Goal: Book appointment/travel/reservation

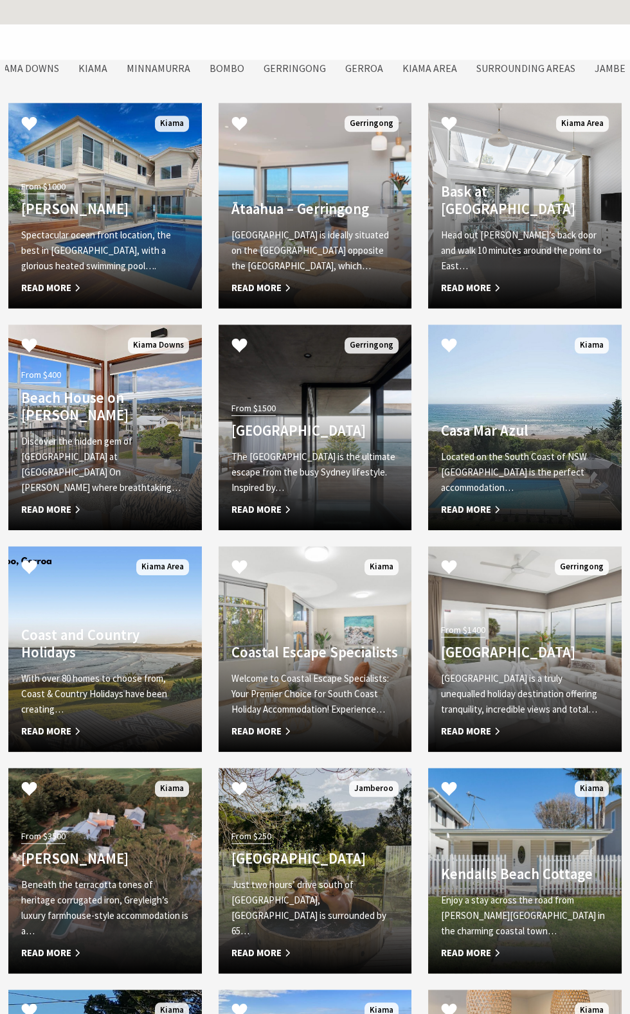
scroll to position [1237, 0]
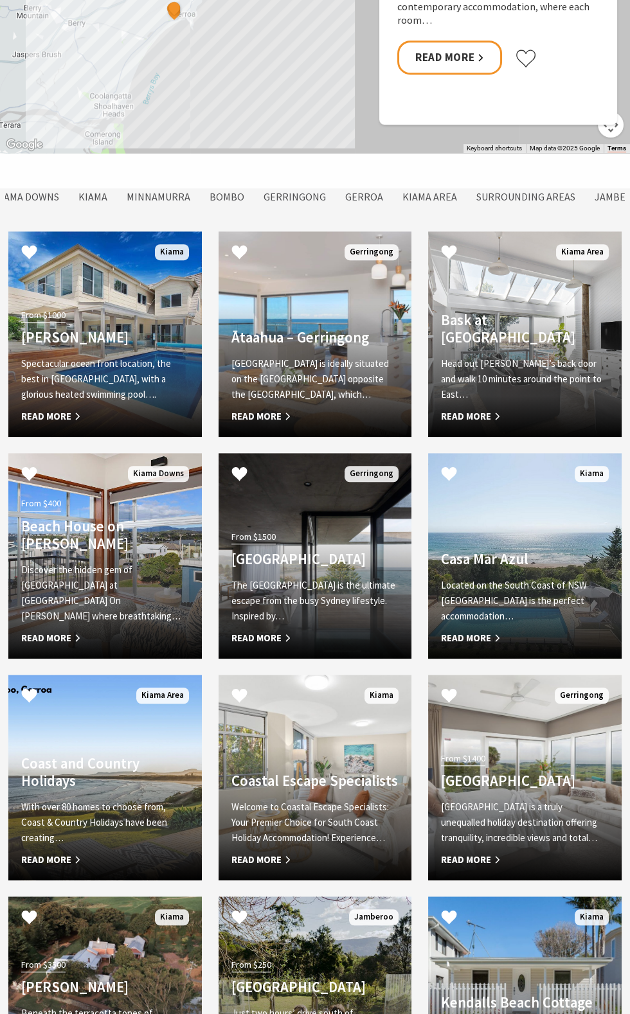
click at [127, 346] on h4 "[PERSON_NAME]" at bounding box center [105, 337] width 168 height 17
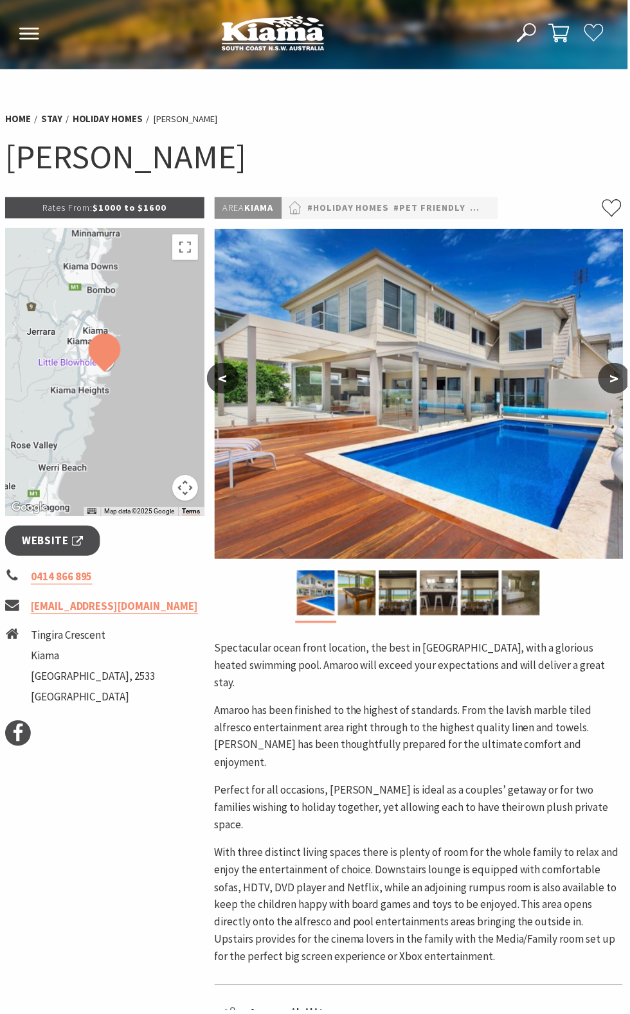
click at [404, 372] on img at bounding box center [420, 395] width 410 height 332
click at [117, 409] on div at bounding box center [105, 373] width 200 height 289
click at [147, 230] on div at bounding box center [105, 373] width 200 height 289
click at [154, 206] on p "Rates From: $1000 to $1600" at bounding box center [105, 208] width 200 height 21
click at [292, 233] on img at bounding box center [420, 395] width 410 height 332
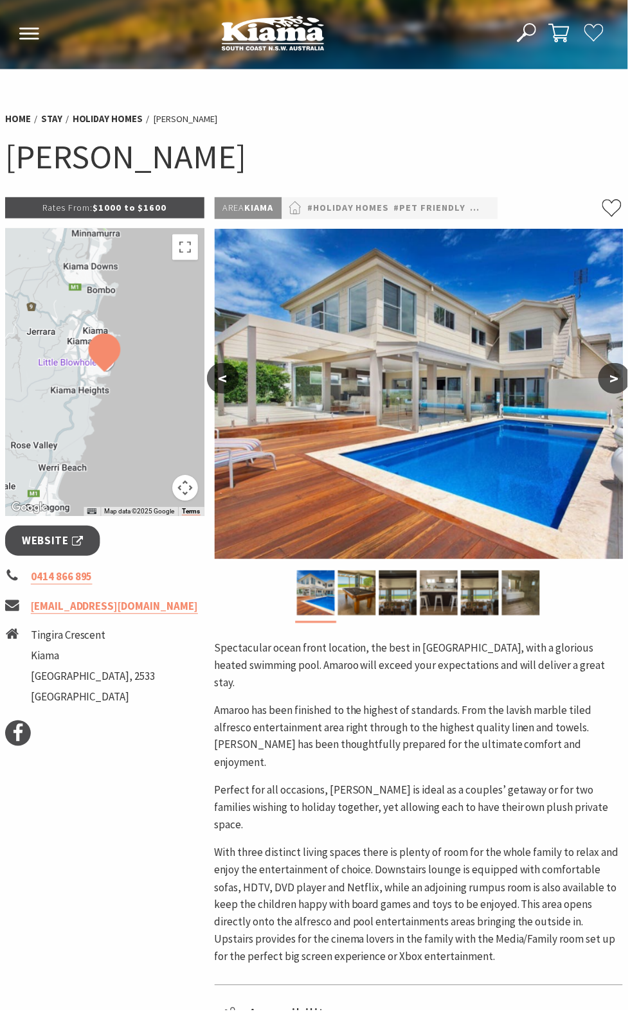
click at [617, 386] on button ">" at bounding box center [616, 379] width 32 height 31
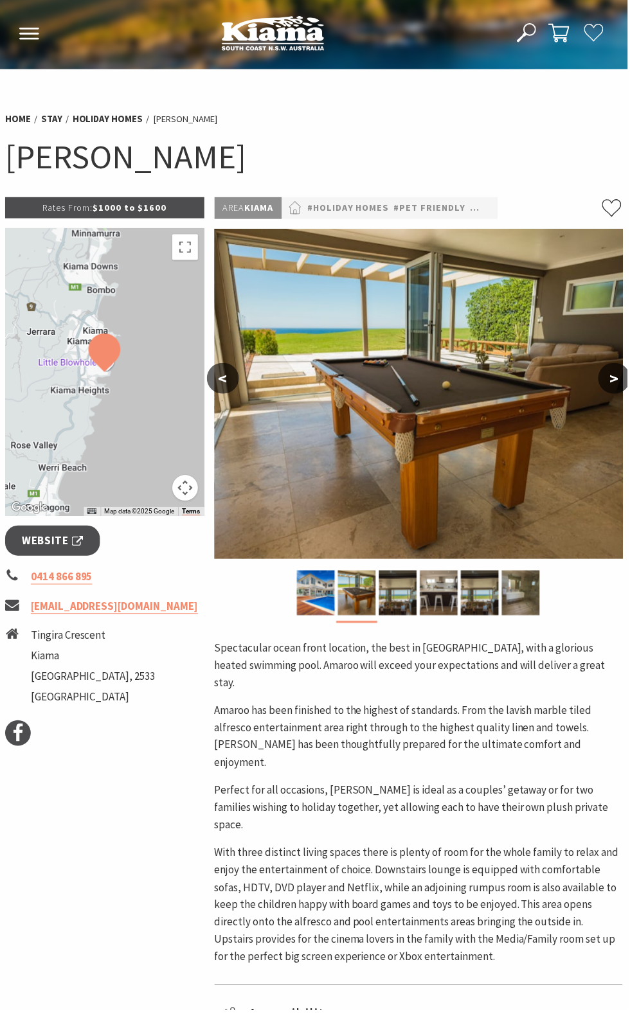
click at [616, 383] on button ">" at bounding box center [616, 379] width 32 height 31
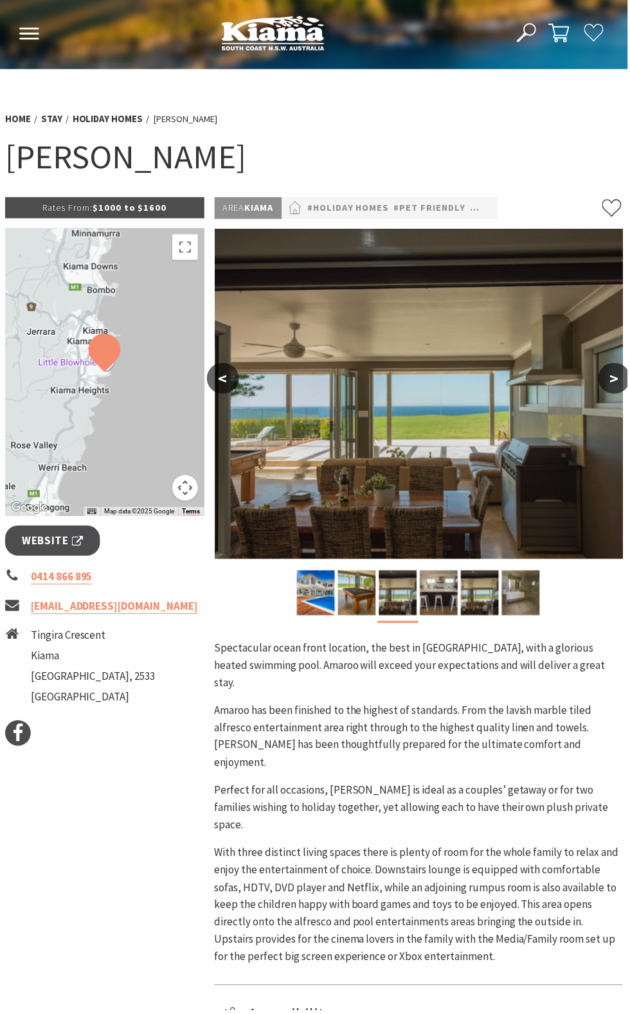
click at [616, 382] on button ">" at bounding box center [616, 379] width 32 height 31
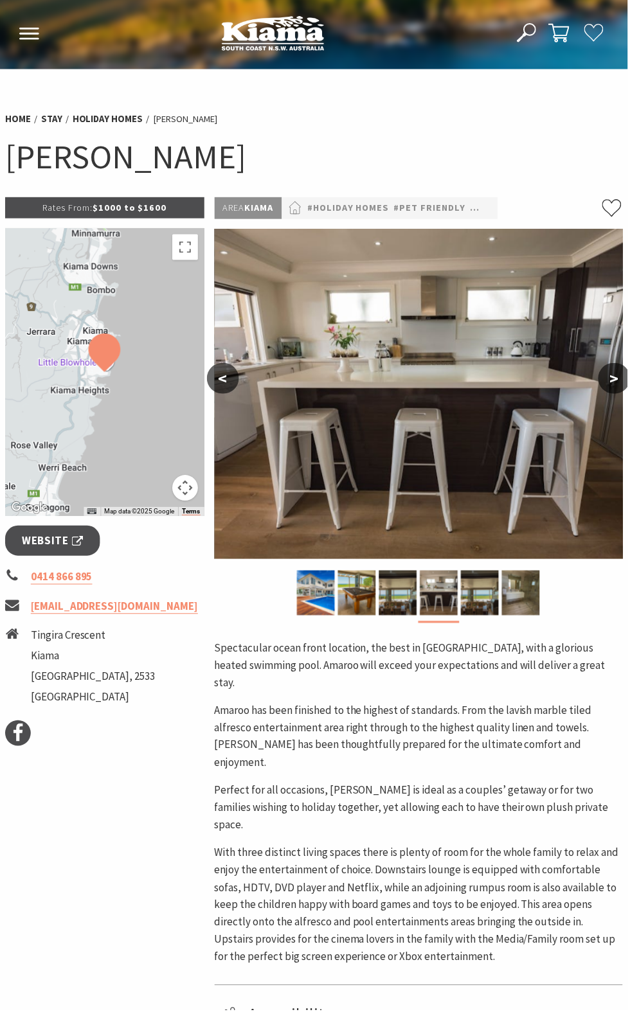
click at [616, 377] on button ">" at bounding box center [616, 379] width 32 height 31
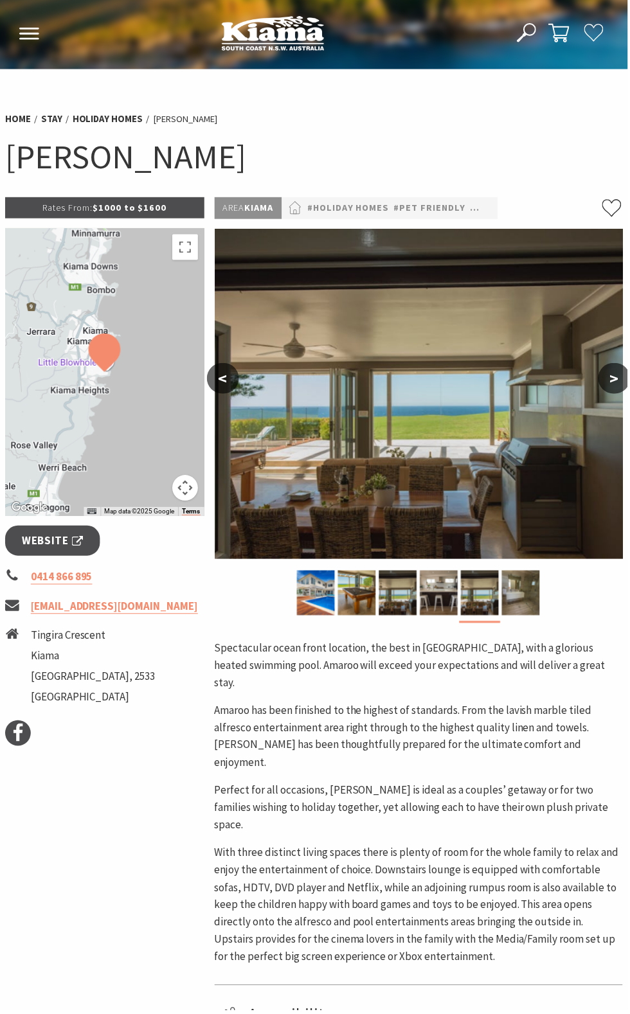
click at [629, 417] on html "Skip to main content .fav-qpwo{stroke-linecap:round;stroke-linejoin:round;strok…" at bounding box center [315, 1033] width 630 height 2066
click at [600, 408] on img at bounding box center [420, 395] width 410 height 332
click at [616, 384] on button ">" at bounding box center [616, 379] width 32 height 31
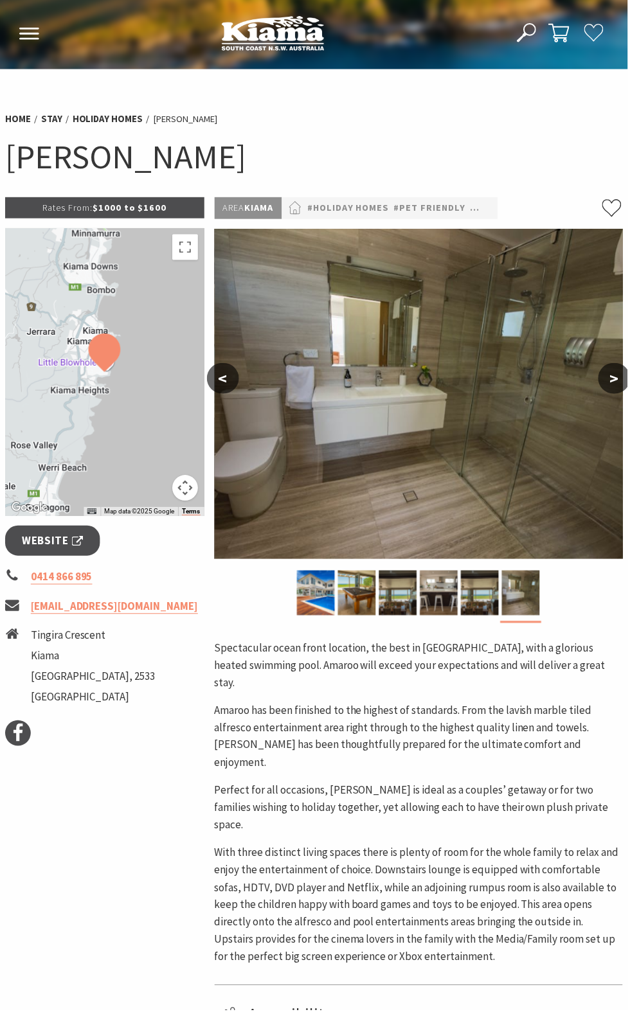
click at [617, 400] on img at bounding box center [420, 395] width 410 height 332
click at [620, 405] on img at bounding box center [420, 395] width 410 height 332
click at [620, 408] on img at bounding box center [420, 395] width 410 height 332
click at [604, 404] on img at bounding box center [420, 395] width 410 height 332
click at [77, 544] on span "Website" at bounding box center [53, 542] width 62 height 17
